Goal: Transaction & Acquisition: Purchase product/service

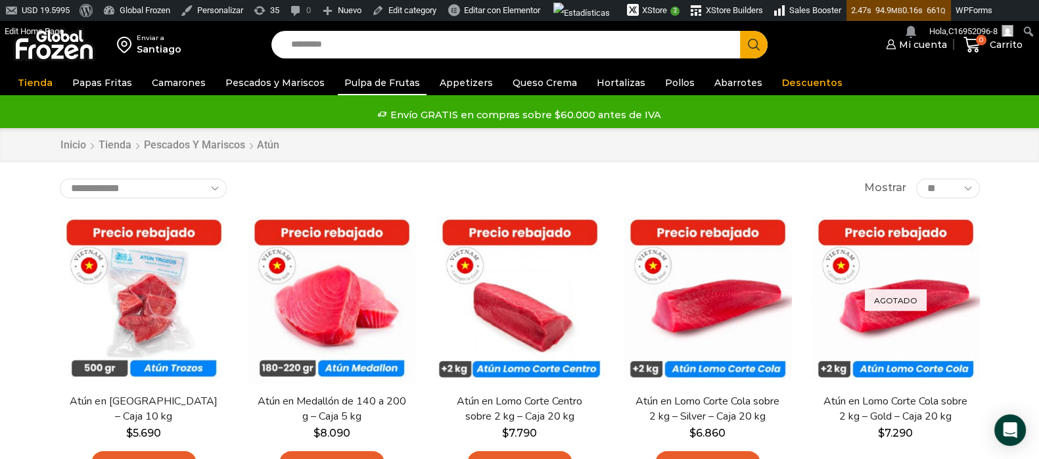
click at [353, 80] on link "Pulpa de Frutas" at bounding box center [382, 82] width 89 height 25
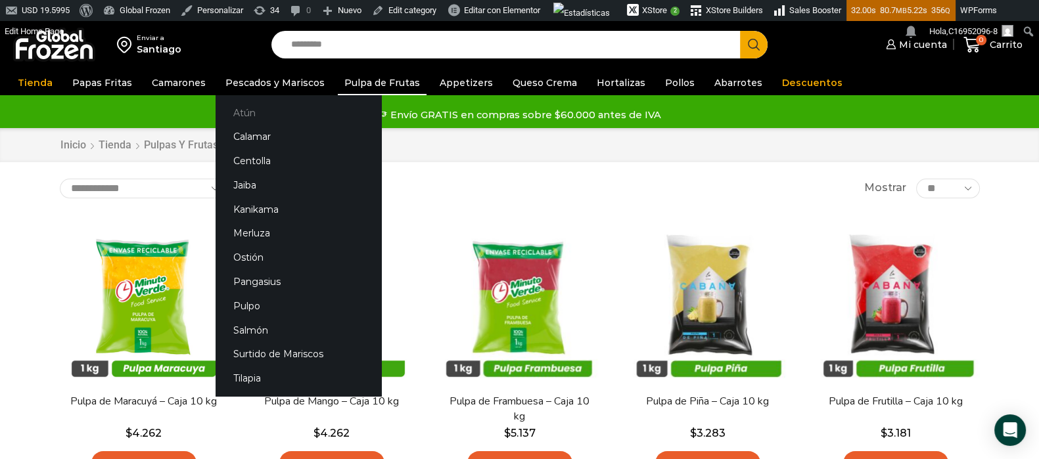
click at [235, 111] on link "Atún" at bounding box center [298, 113] width 166 height 24
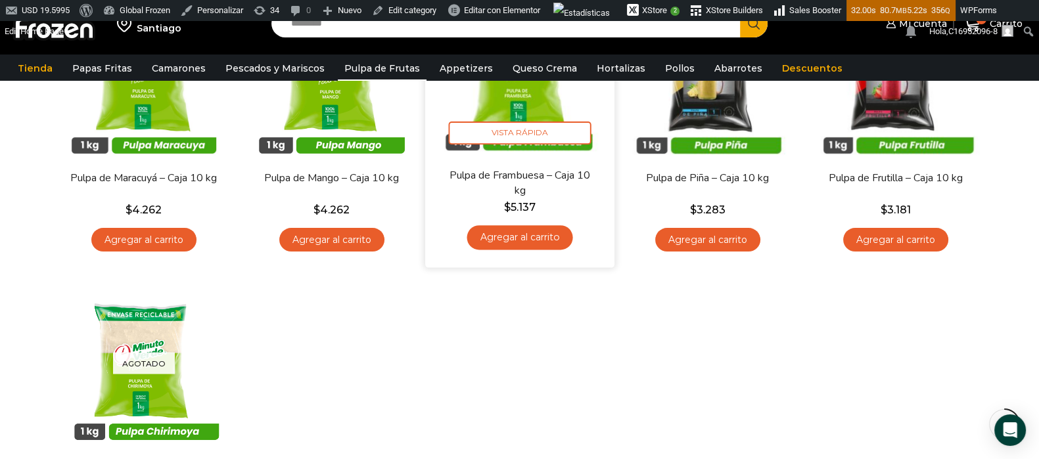
scroll to position [246, 0]
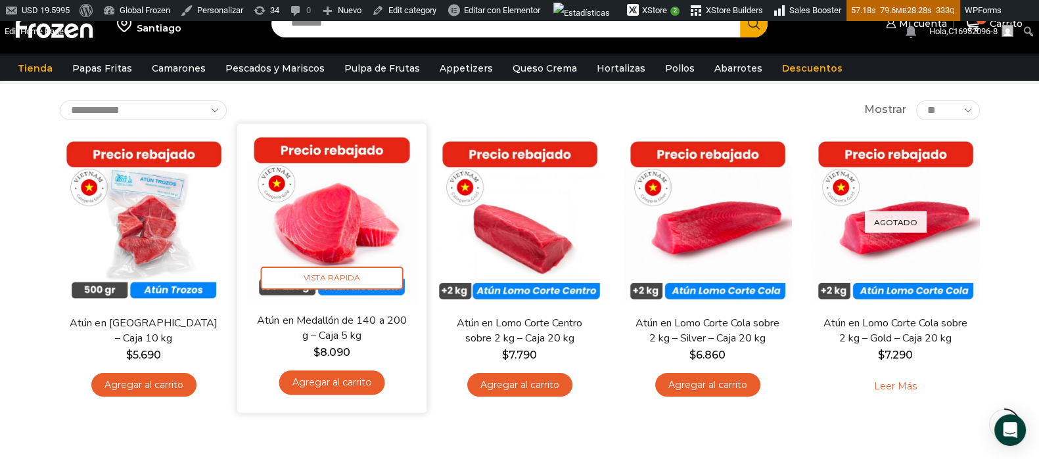
scroll to position [164, 0]
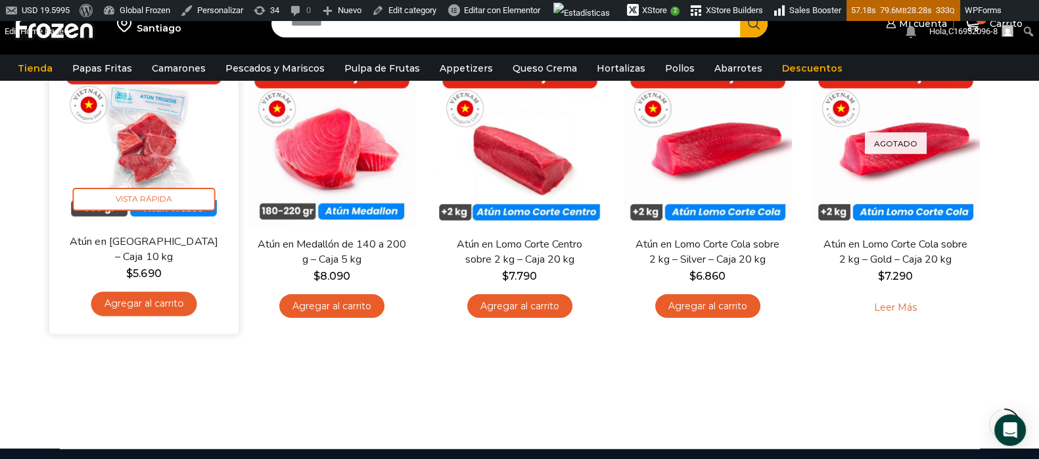
click at [127, 179] on img at bounding box center [143, 139] width 169 height 169
